Goal: Task Accomplishment & Management: Use online tool/utility

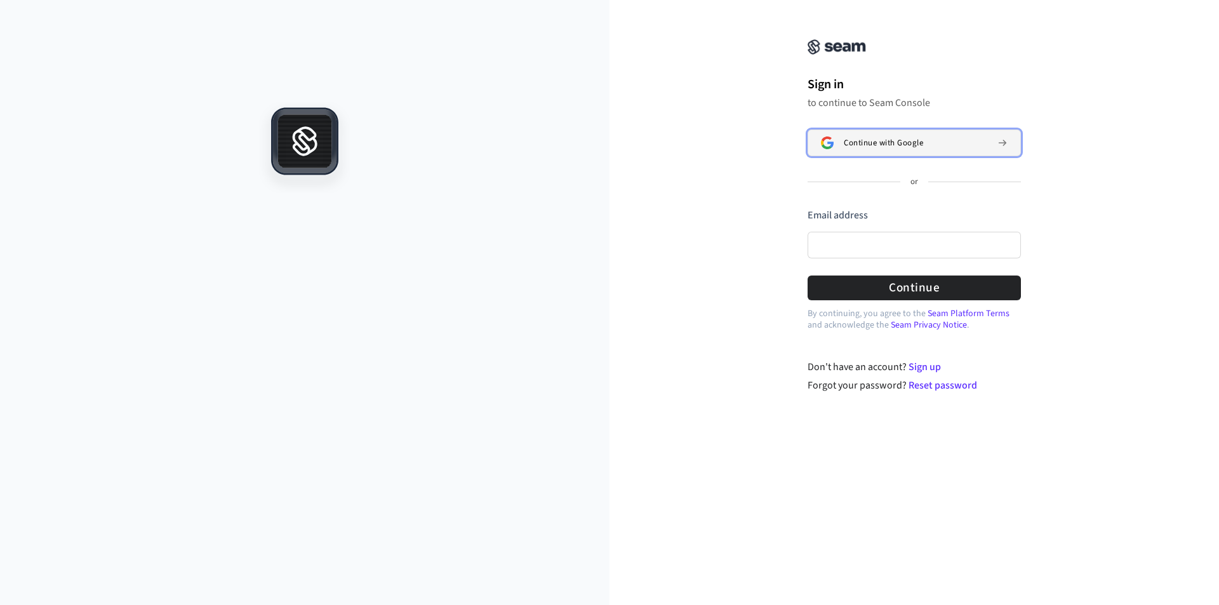
click at [852, 138] on span "Continue with Google" at bounding box center [883, 143] width 79 height 10
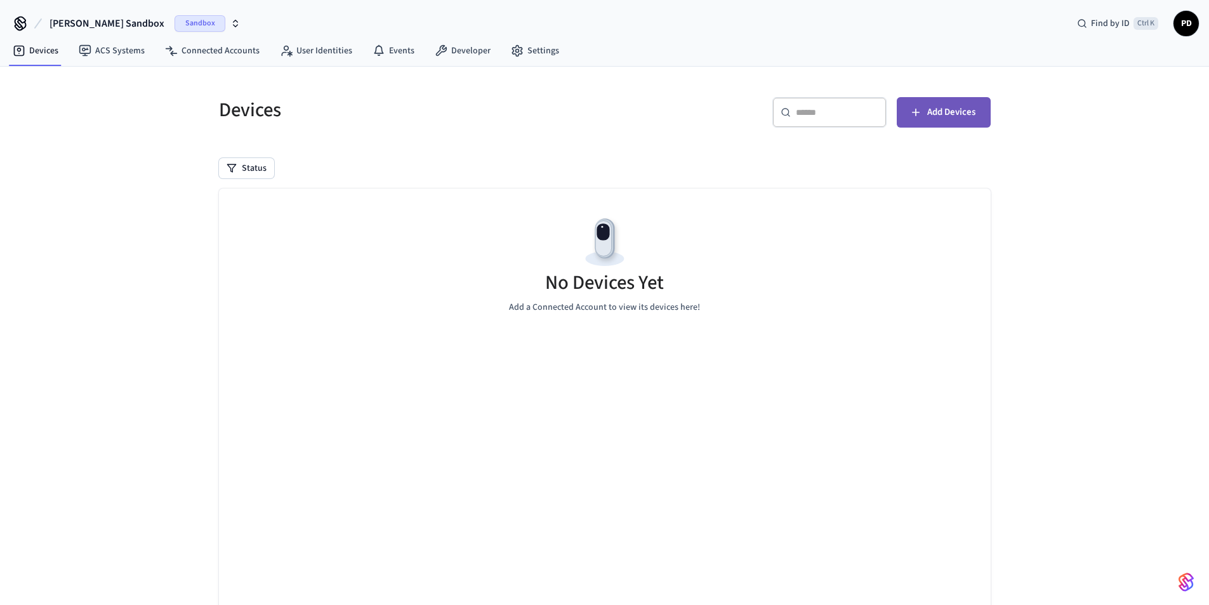
click at [940, 107] on span "Add Devices" at bounding box center [952, 112] width 48 height 17
